Goal: Information Seeking & Learning: Learn about a topic

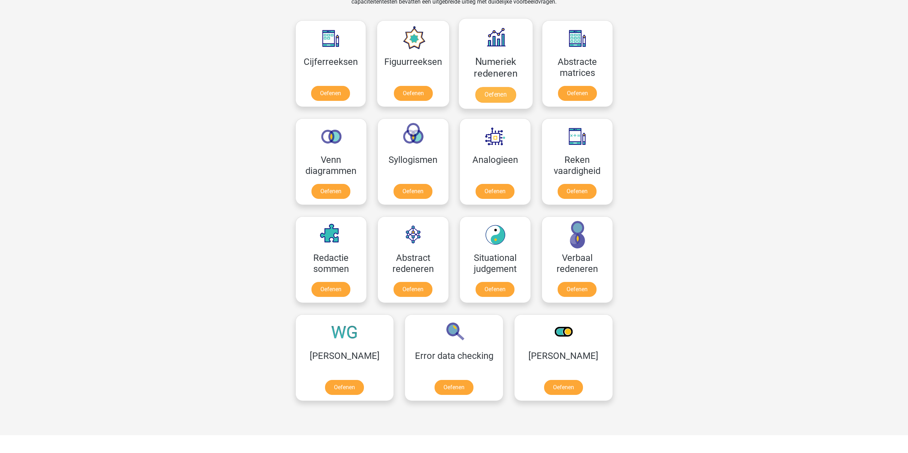
scroll to position [676, 0]
click at [322, 87] on link "Oefenen" at bounding box center [330, 95] width 41 height 16
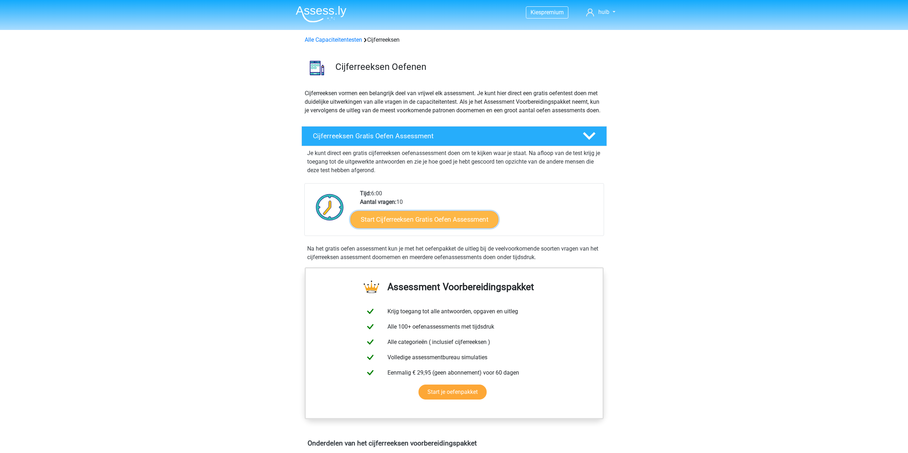
click at [450, 228] on link "Start Cijferreeksen Gratis Oefen Assessment" at bounding box center [424, 219] width 148 height 17
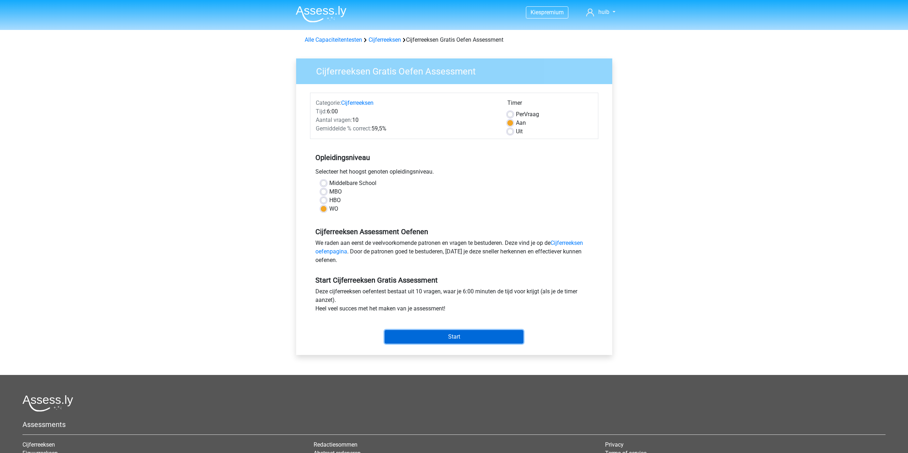
click at [447, 336] on input "Start" at bounding box center [453, 337] width 139 height 14
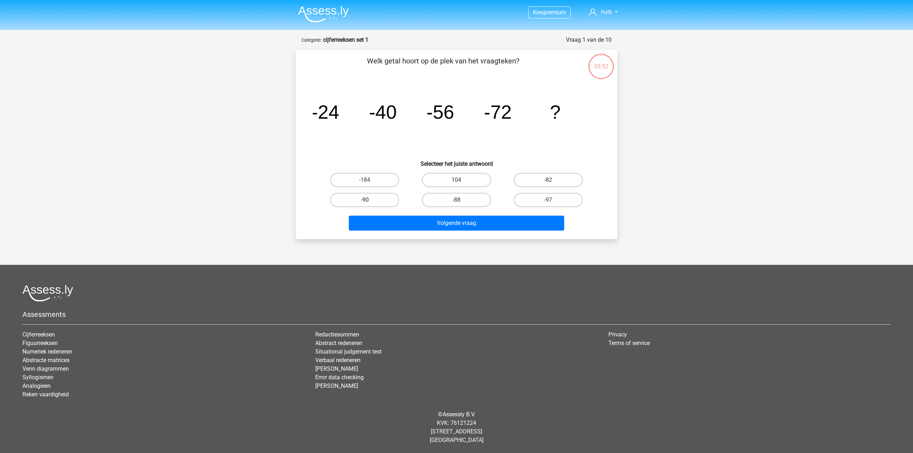
click at [389, 199] on label "-90" at bounding box center [364, 200] width 69 height 14
click at [369, 200] on input "-90" at bounding box center [367, 202] width 5 height 5
radio input "true"
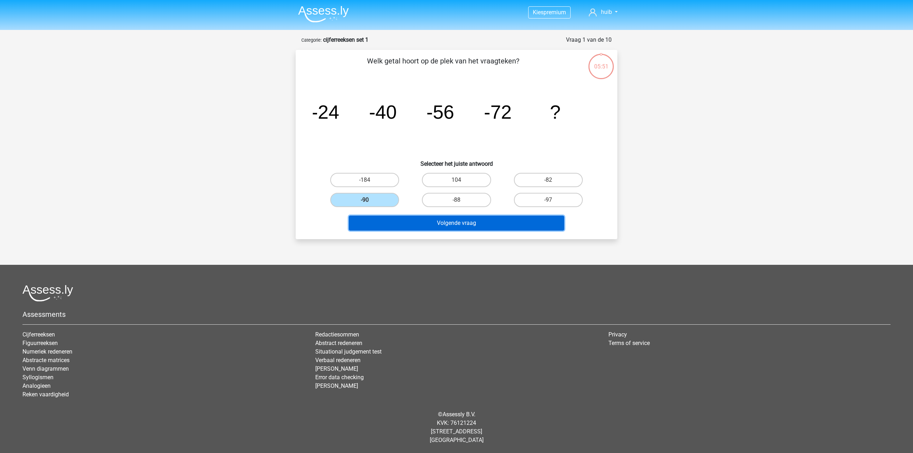
click at [427, 225] on button "Volgende vraag" at bounding box center [457, 223] width 216 height 15
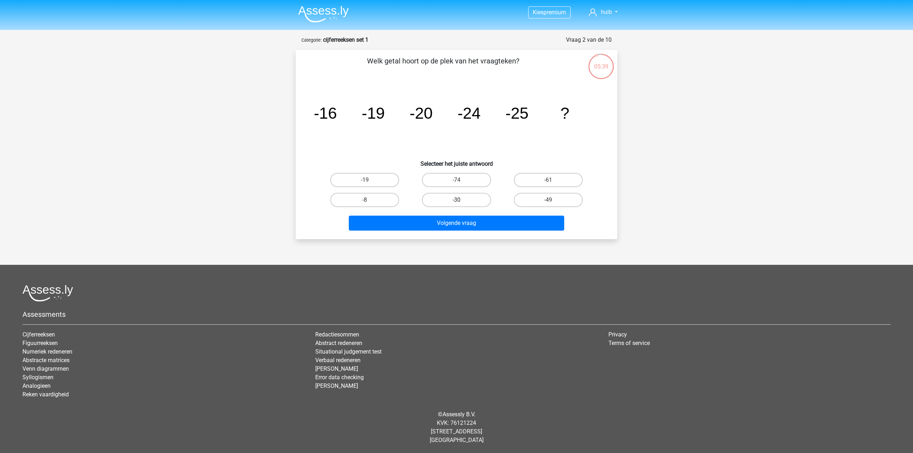
click at [469, 206] on label "-30" at bounding box center [456, 200] width 69 height 14
click at [461, 205] on input "-30" at bounding box center [458, 202] width 5 height 5
radio input "true"
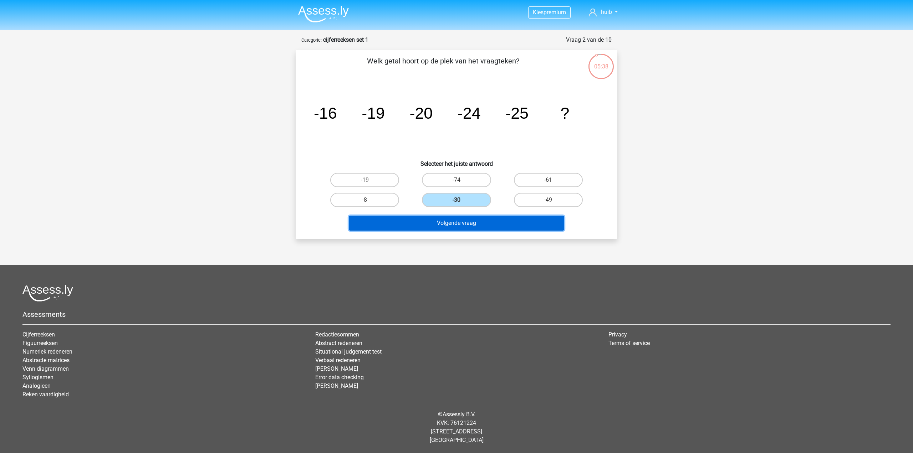
click at [481, 230] on button "Volgende vraag" at bounding box center [457, 223] width 216 height 15
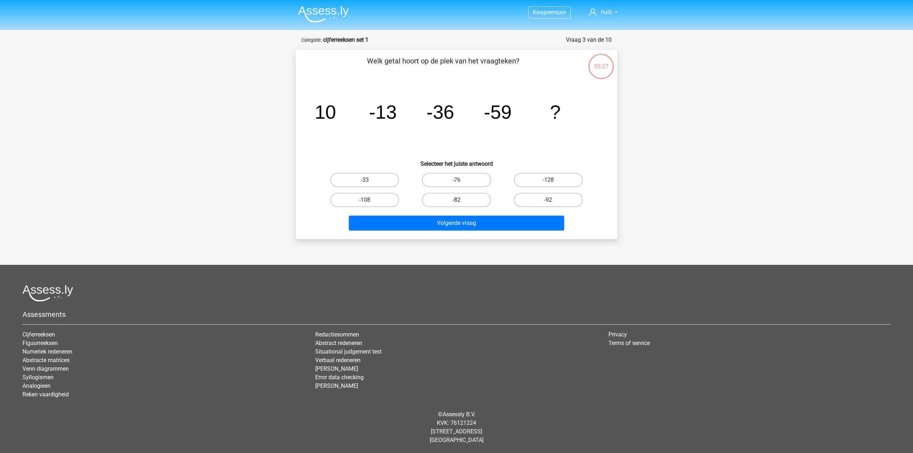
click at [462, 201] on label "-82" at bounding box center [456, 200] width 69 height 14
click at [461, 201] on input "-82" at bounding box center [458, 202] width 5 height 5
radio input "true"
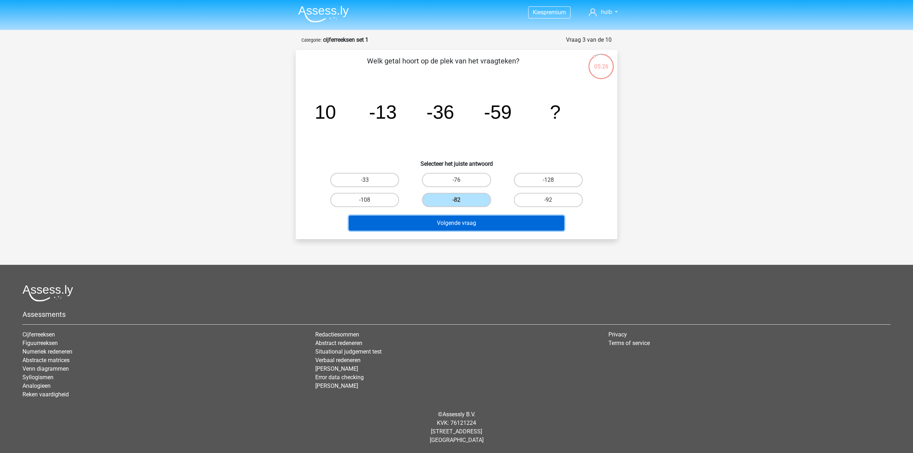
click at [472, 225] on button "Volgende vraag" at bounding box center [457, 223] width 216 height 15
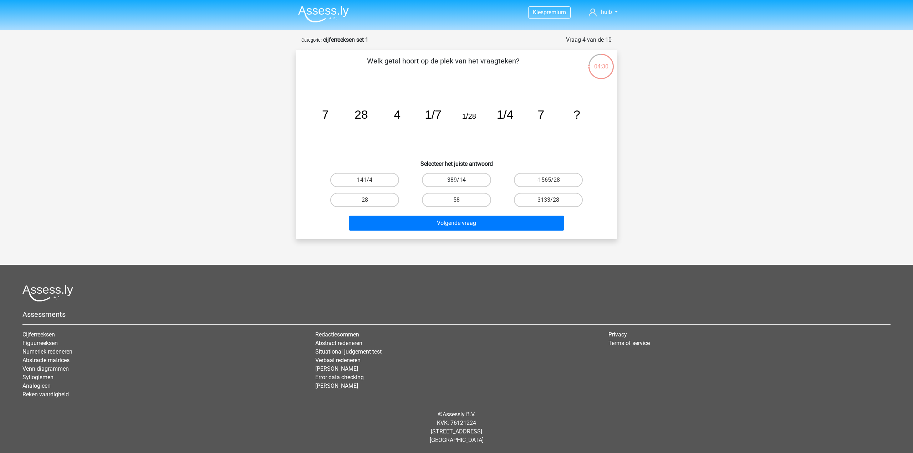
click at [466, 180] on label "389/14" at bounding box center [456, 180] width 69 height 14
click at [461, 180] on input "389/14" at bounding box center [458, 182] width 5 height 5
radio input "true"
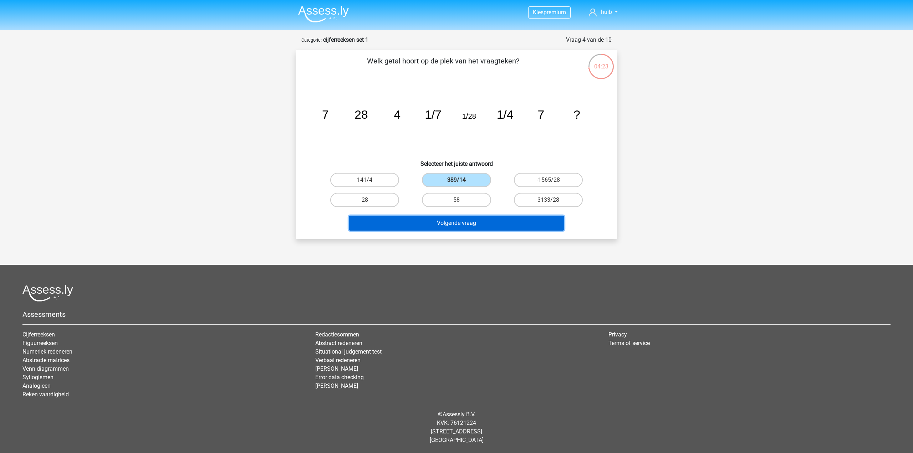
click at [440, 222] on button "Volgende vraag" at bounding box center [457, 223] width 216 height 15
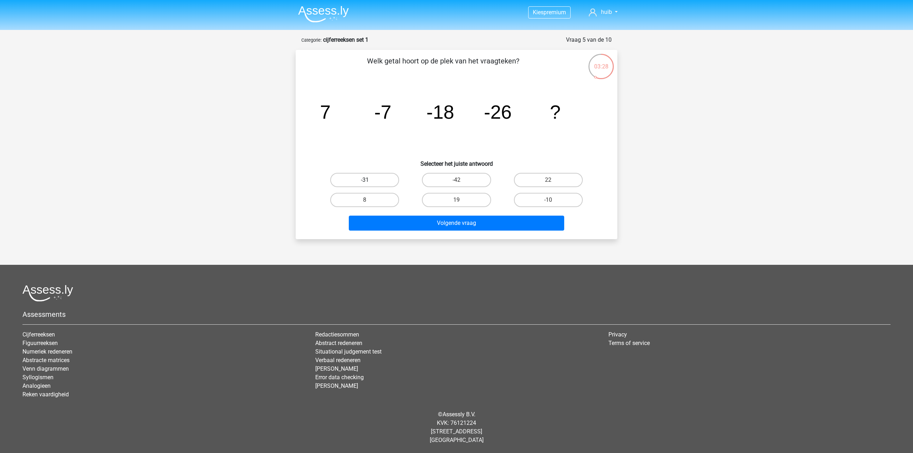
click at [388, 184] on label "-31" at bounding box center [364, 180] width 69 height 14
click at [369, 184] on input "-31" at bounding box center [367, 182] width 5 height 5
radio input "true"
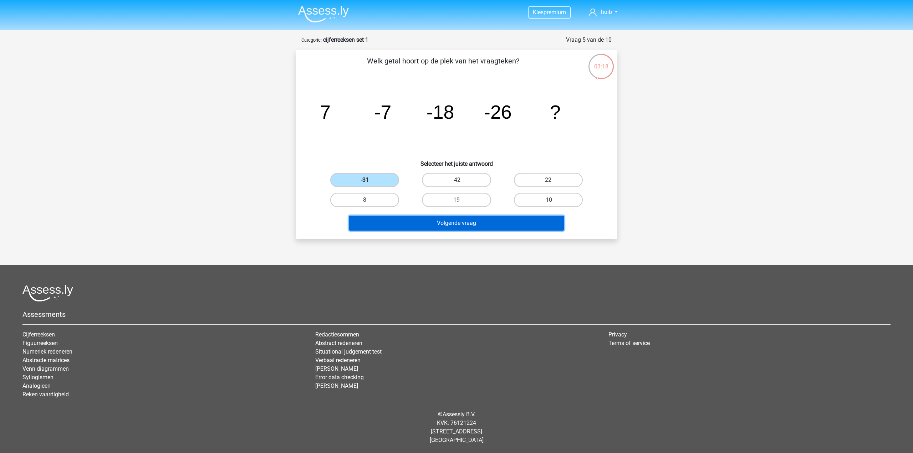
click at [427, 224] on button "Volgende vraag" at bounding box center [457, 223] width 216 height 15
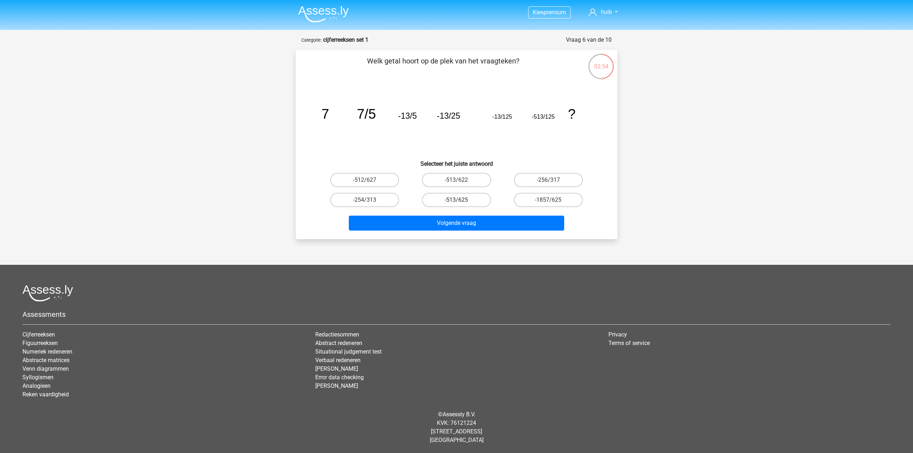
click at [476, 196] on label "-513/625" at bounding box center [456, 200] width 69 height 14
click at [461, 200] on input "-513/625" at bounding box center [458, 202] width 5 height 5
radio input "true"
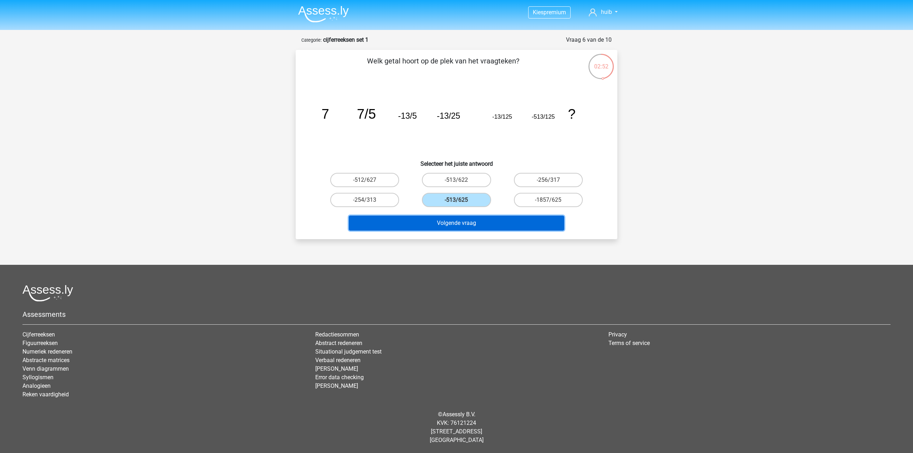
click at [485, 221] on button "Volgende vraag" at bounding box center [457, 223] width 216 height 15
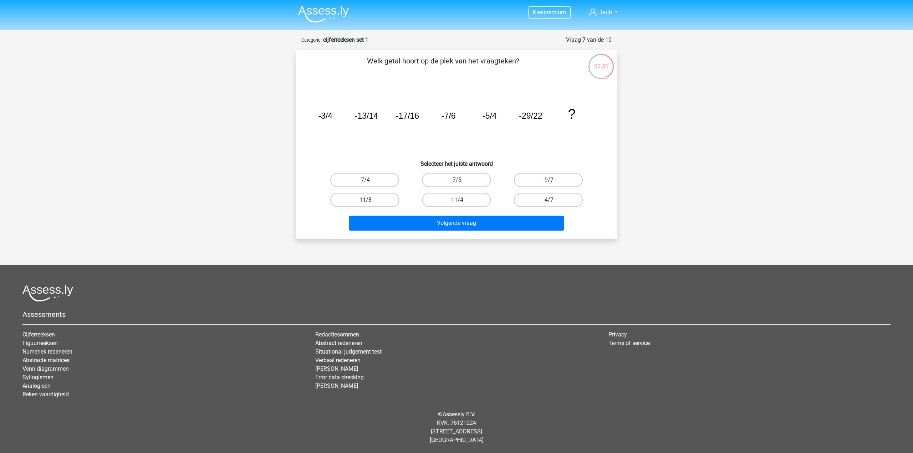
click at [372, 198] on label "-11/8" at bounding box center [364, 200] width 69 height 14
click at [369, 200] on input "-11/8" at bounding box center [367, 202] width 5 height 5
radio input "true"
click at [458, 198] on label "-11/4" at bounding box center [456, 200] width 69 height 14
click at [458, 200] on input "-11/4" at bounding box center [458, 202] width 5 height 5
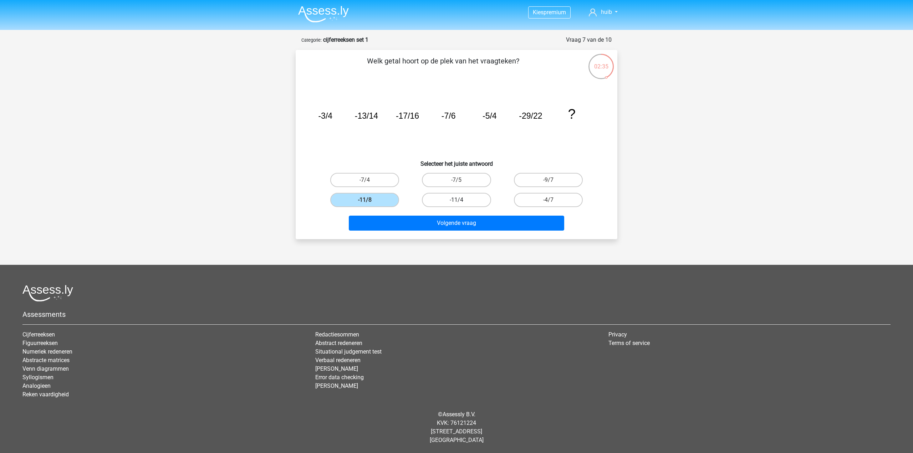
radio input "true"
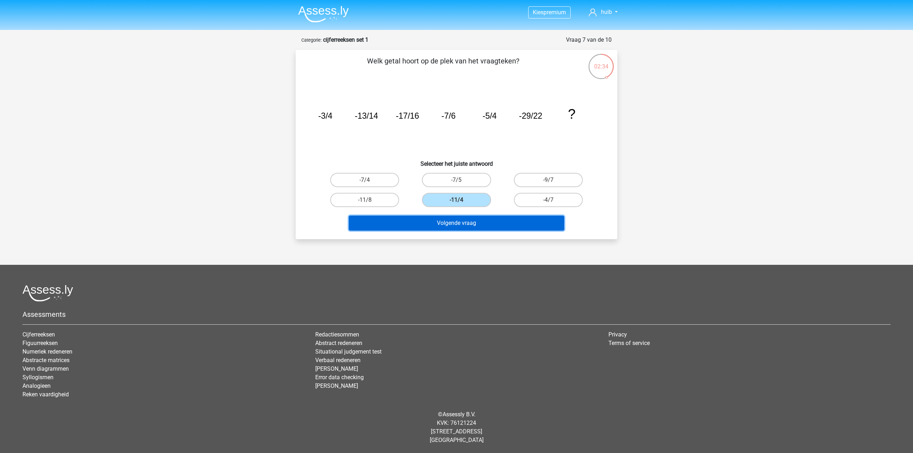
click at [458, 223] on button "Volgende vraag" at bounding box center [457, 223] width 216 height 15
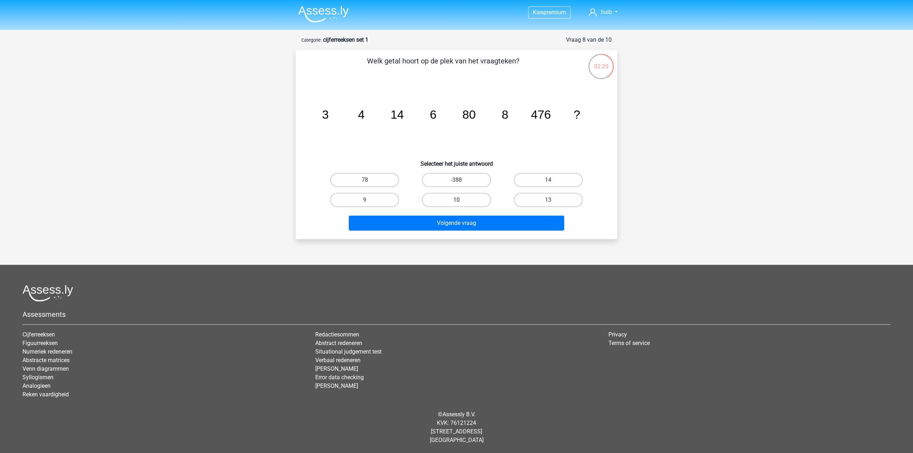
click at [456, 199] on label "10" at bounding box center [456, 200] width 69 height 14
click at [456, 200] on input "10" at bounding box center [458, 202] width 5 height 5
radio input "true"
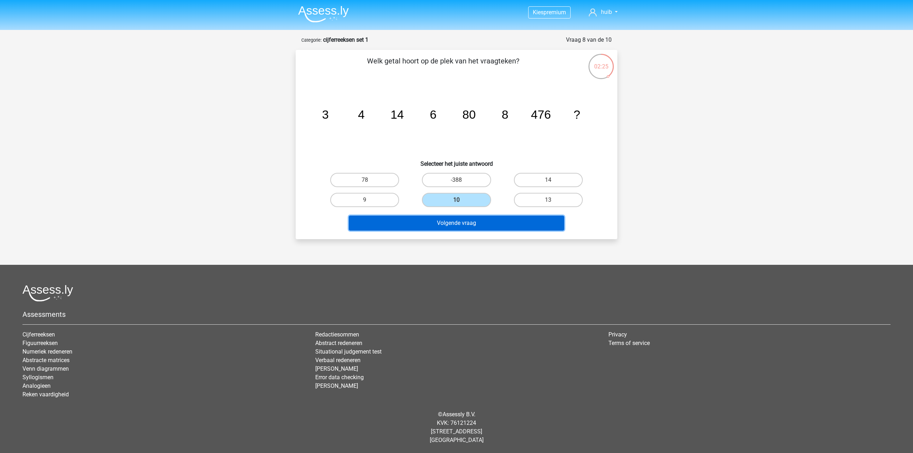
click at [466, 222] on button "Volgende vraag" at bounding box center [457, 223] width 216 height 15
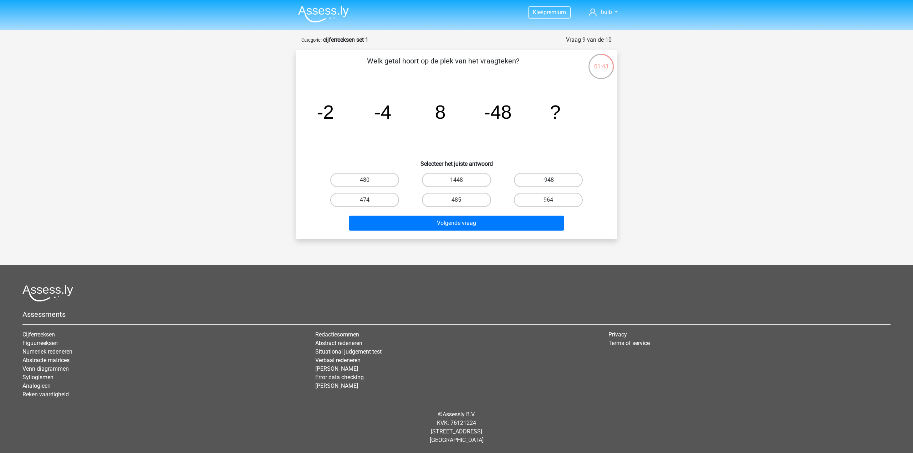
click at [567, 176] on label "-948" at bounding box center [548, 180] width 69 height 14
click at [553, 180] on input "-948" at bounding box center [550, 182] width 5 height 5
radio input "true"
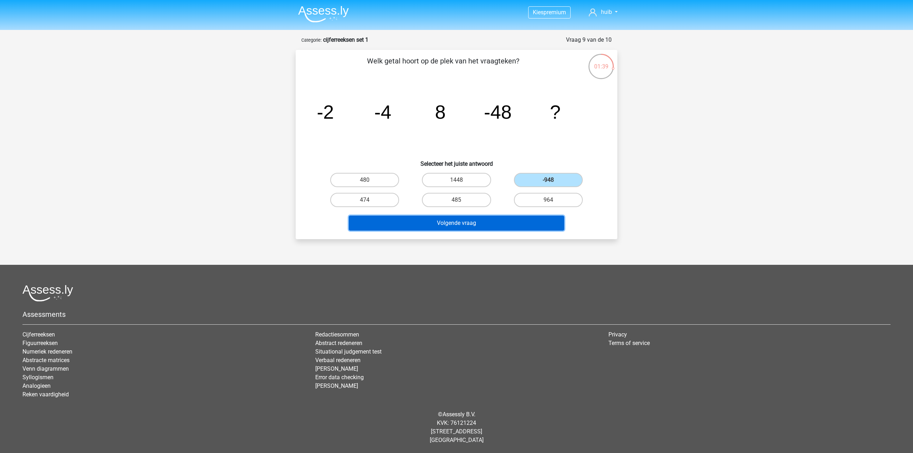
click at [509, 222] on button "Volgende vraag" at bounding box center [457, 223] width 216 height 15
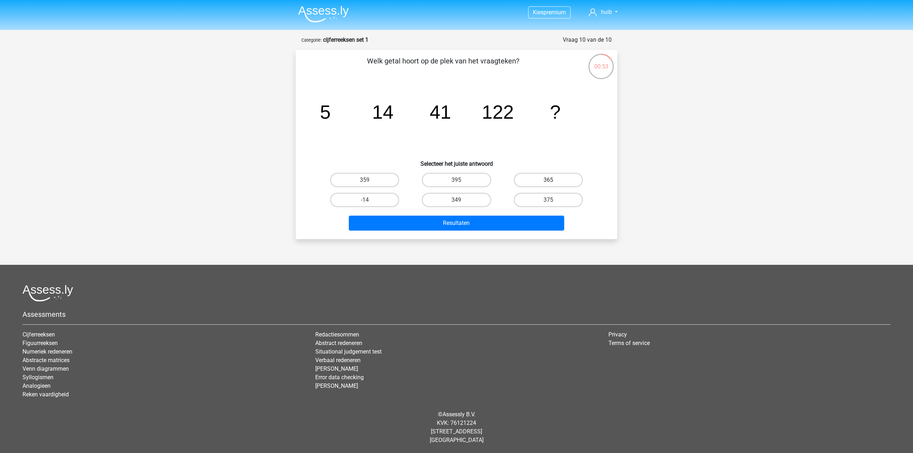
click at [555, 180] on label "365" at bounding box center [548, 180] width 69 height 14
click at [553, 180] on input "365" at bounding box center [550, 182] width 5 height 5
radio input "true"
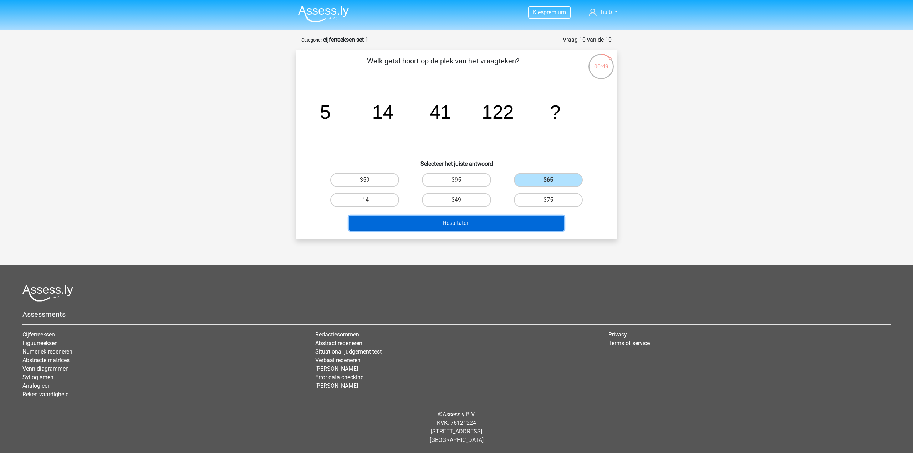
click at [480, 226] on button "Resultaten" at bounding box center [457, 223] width 216 height 15
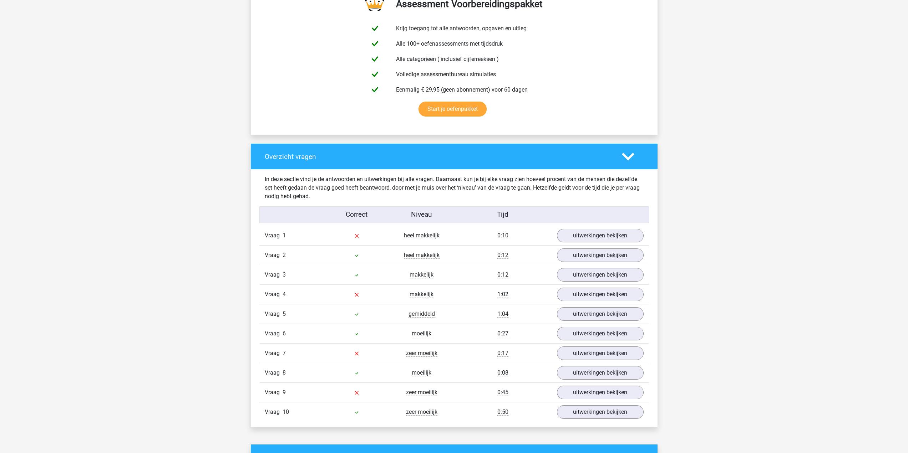
scroll to position [394, 0]
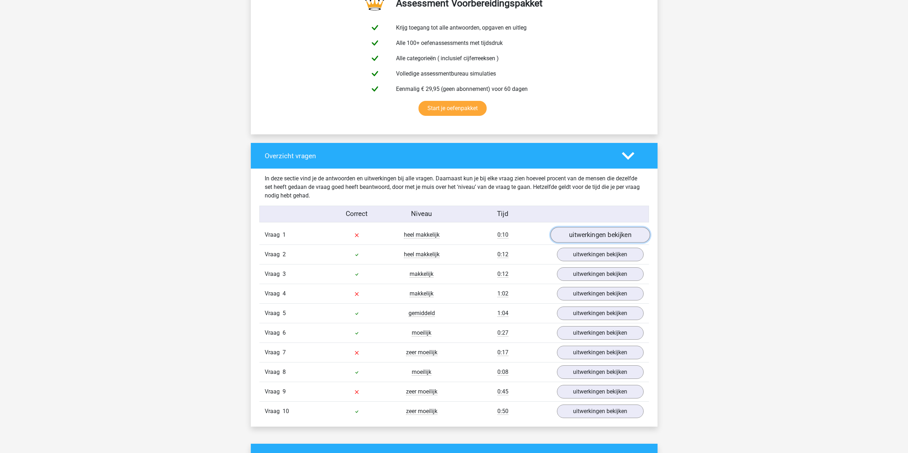
click at [595, 240] on link "uitwerkingen bekijken" at bounding box center [599, 235] width 99 height 16
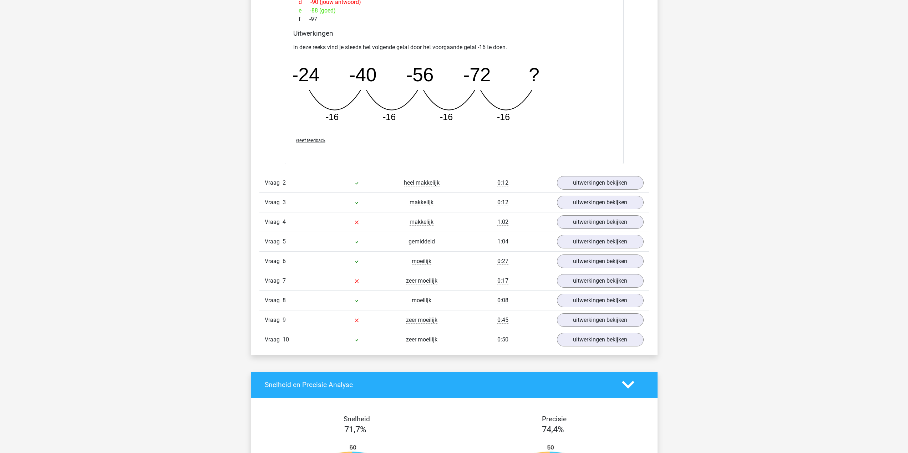
scroll to position [778, 0]
click at [586, 224] on link "uitwerkingen bekijken" at bounding box center [599, 222] width 99 height 16
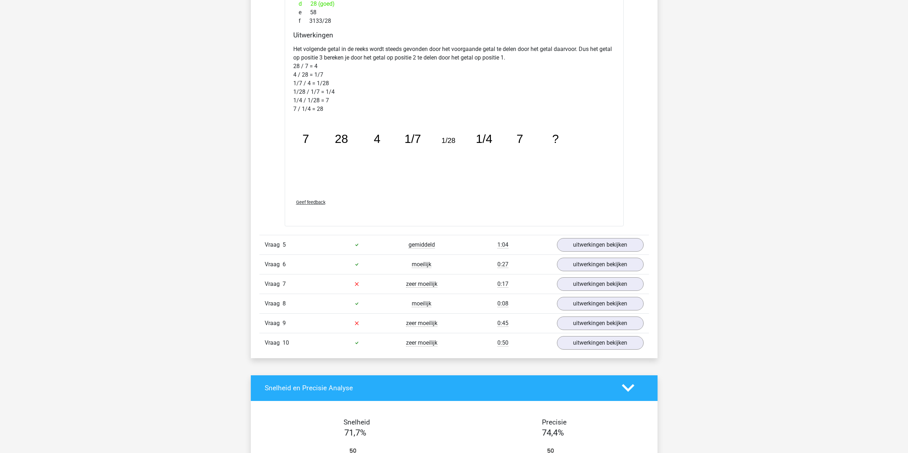
scroll to position [1153, 0]
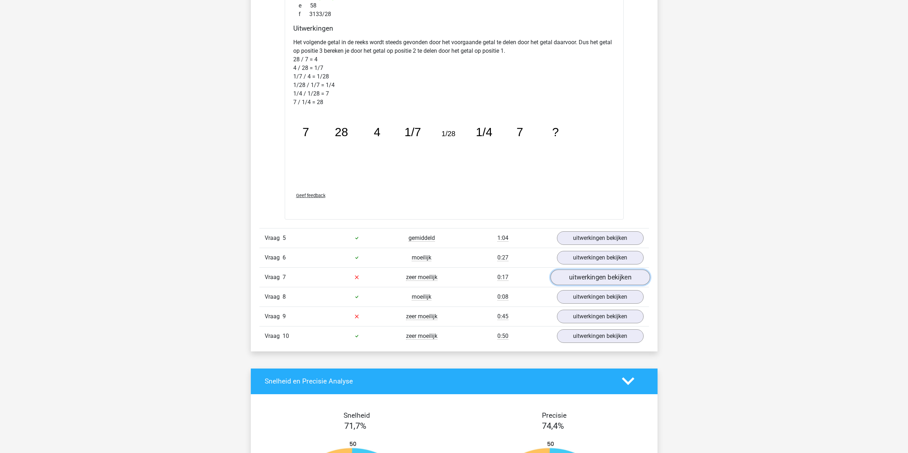
click at [589, 278] on link "uitwerkingen bekijken" at bounding box center [599, 278] width 99 height 16
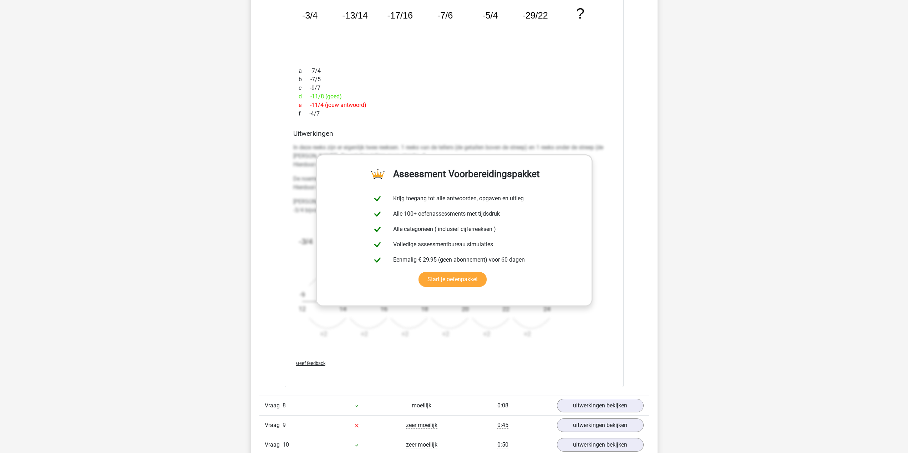
scroll to position [1483, 0]
click at [601, 425] on link "uitwerkingen bekijken" at bounding box center [599, 427] width 99 height 16
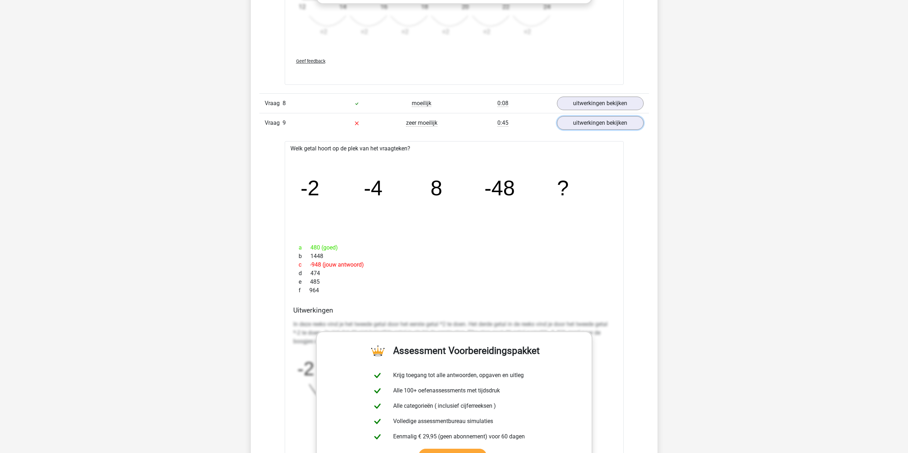
scroll to position [1787, 0]
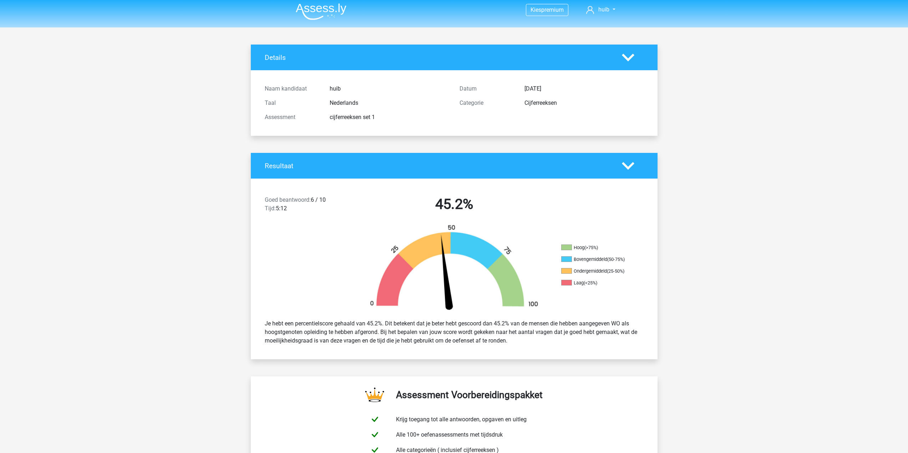
scroll to position [6, 0]
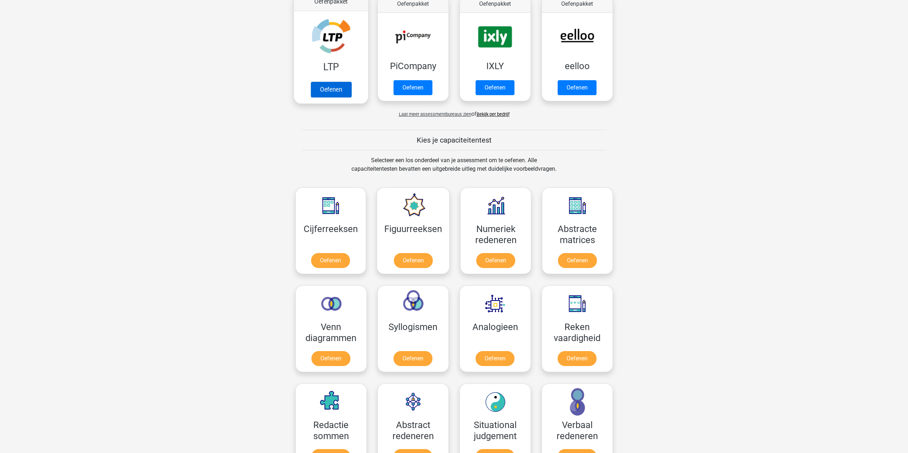
scroll to position [167, 0]
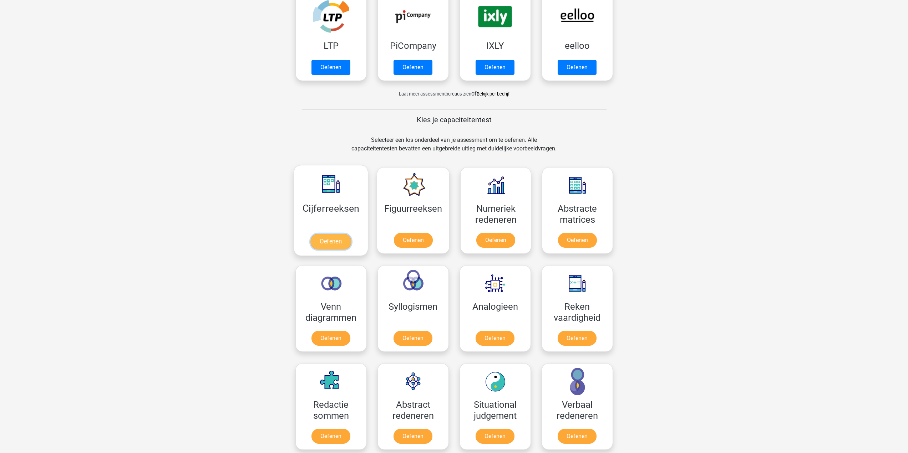
click at [333, 244] on link "Oefenen" at bounding box center [330, 242] width 41 height 16
